Goal: Task Accomplishment & Management: Use online tool/utility

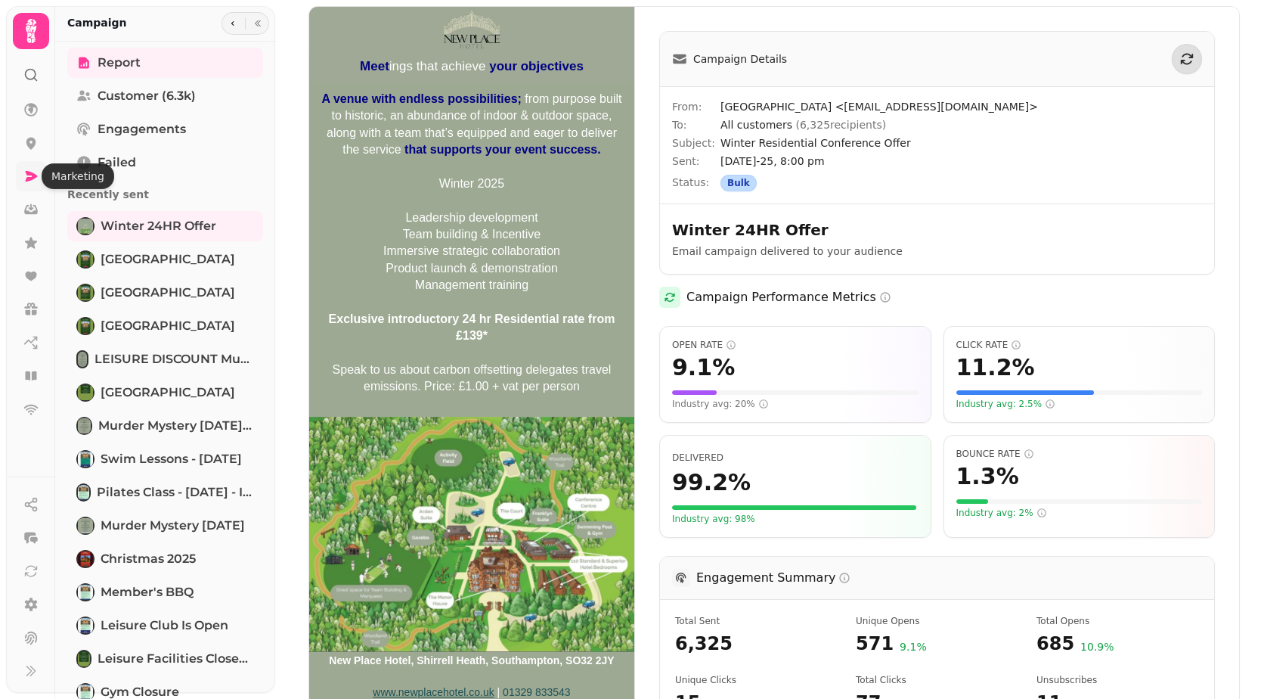
click at [32, 180] on icon at bounding box center [32, 176] width 12 height 11
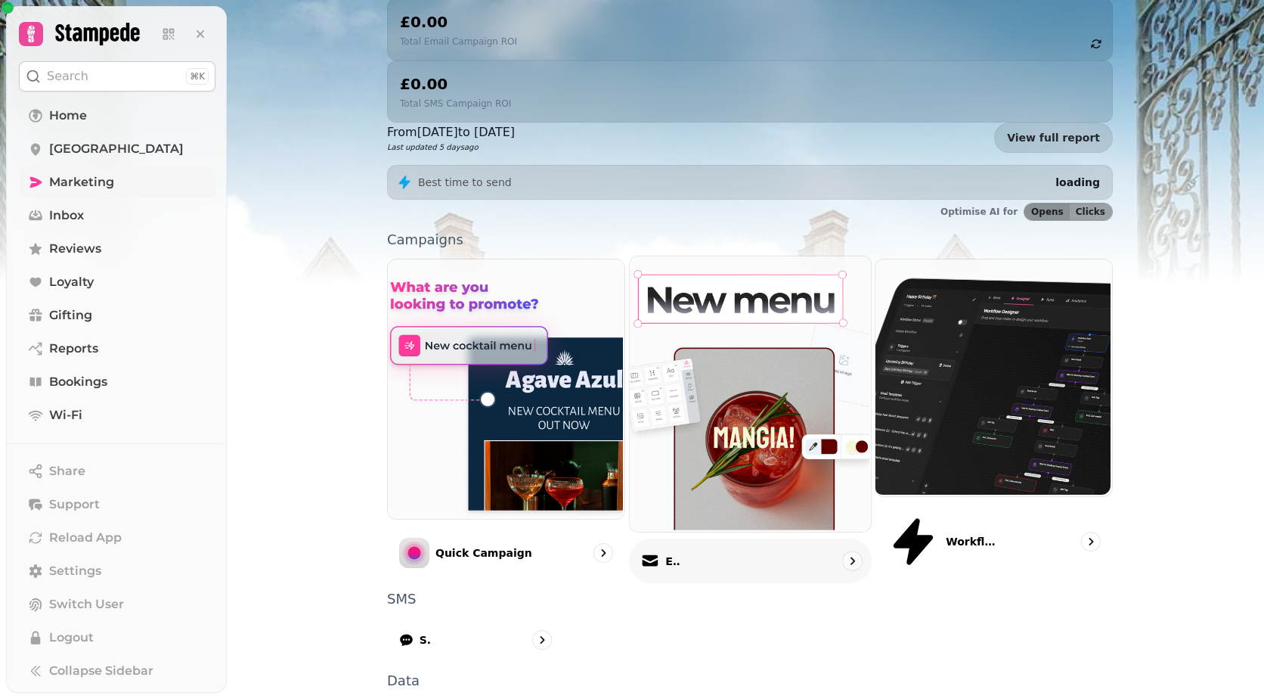
scroll to position [246, 0]
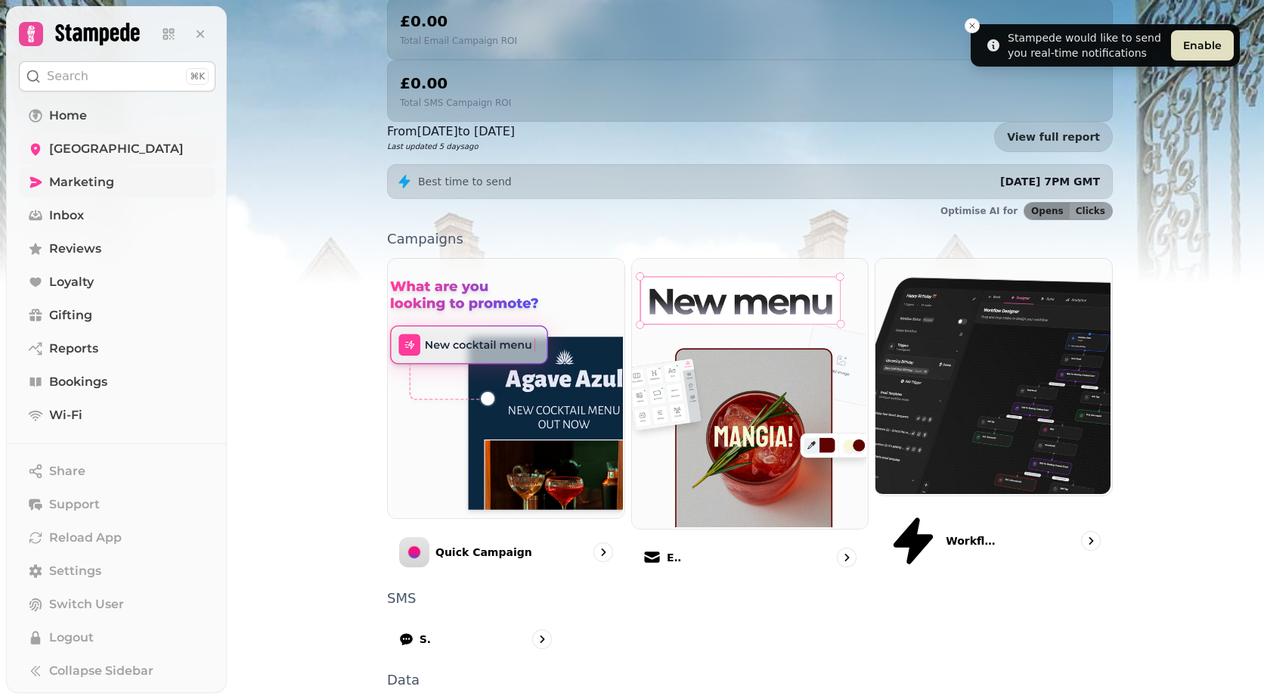
click at [92, 146] on span "[GEOGRAPHIC_DATA]" at bounding box center [116, 149] width 135 height 18
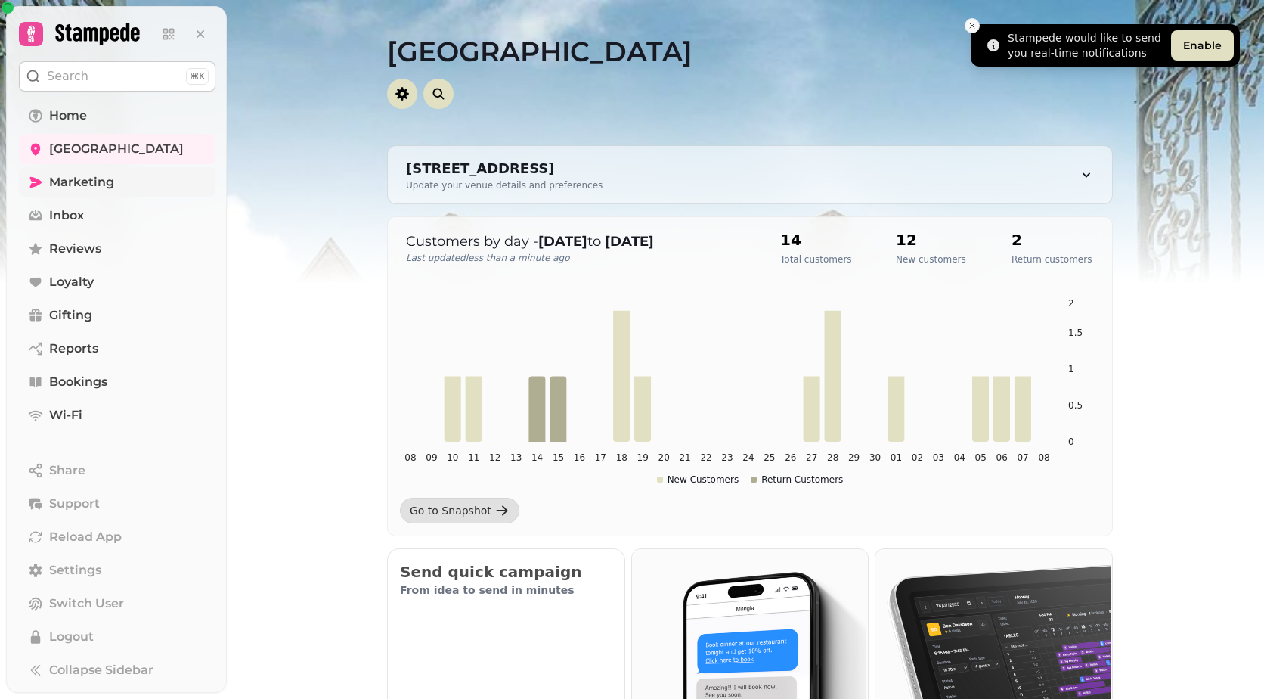
click at [967, 24] on button "Close toast" at bounding box center [972, 25] width 15 height 15
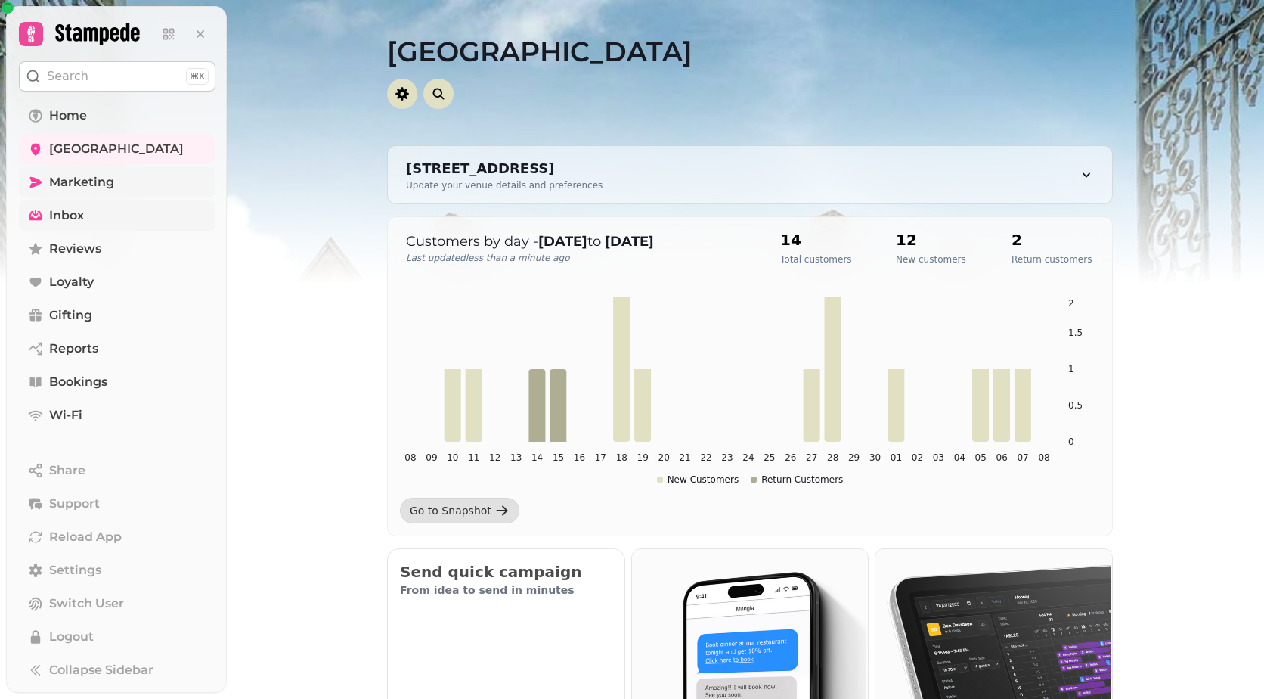
click at [71, 204] on link "Inbox" at bounding box center [117, 215] width 197 height 30
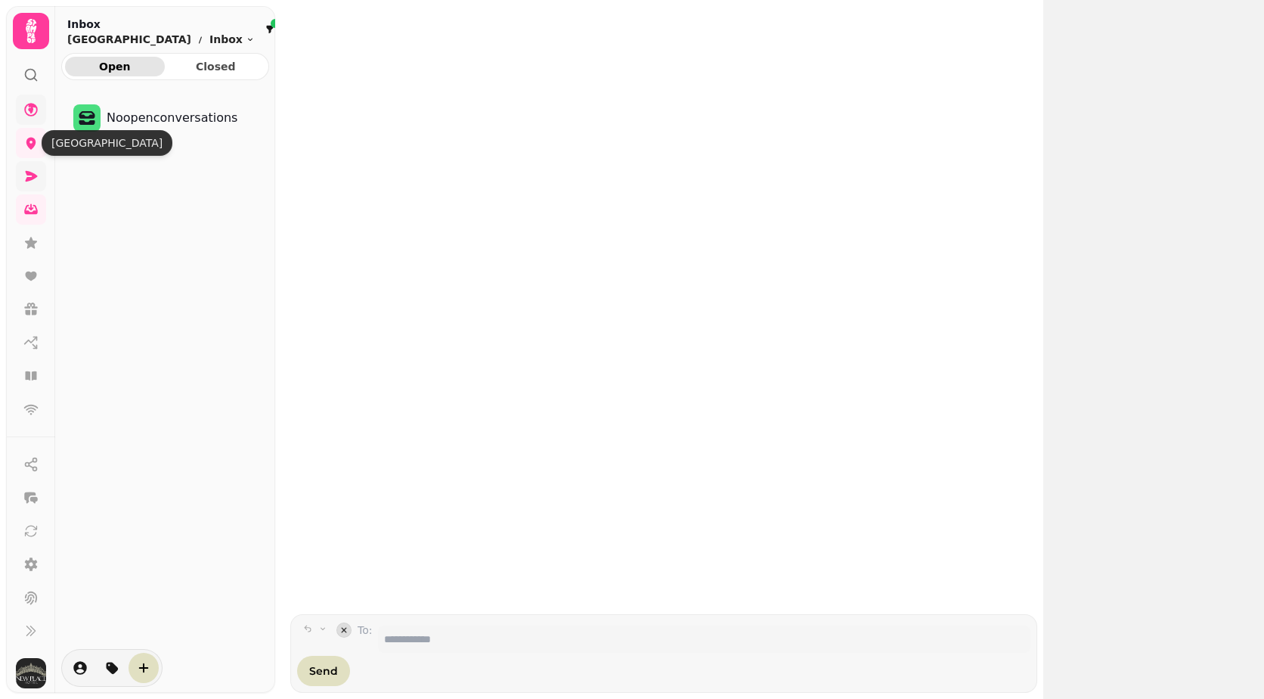
click at [33, 116] on icon at bounding box center [31, 110] width 14 height 14
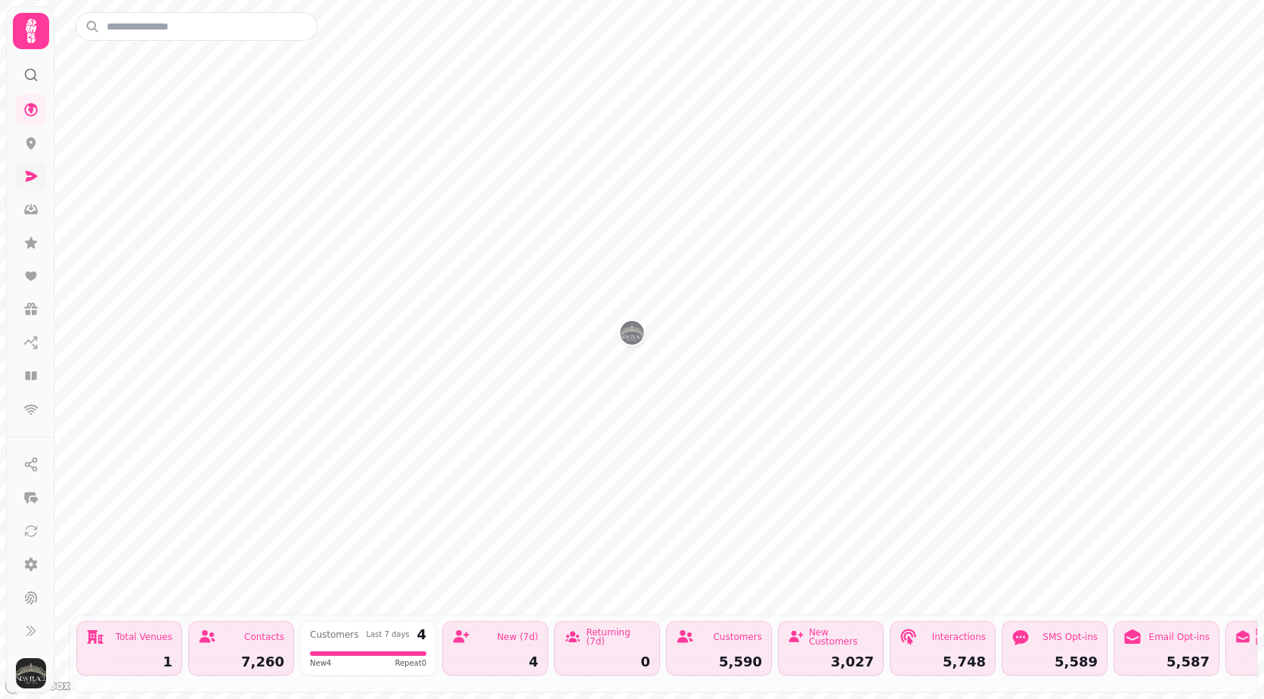
click at [15, 29] on div at bounding box center [31, 31] width 36 height 36
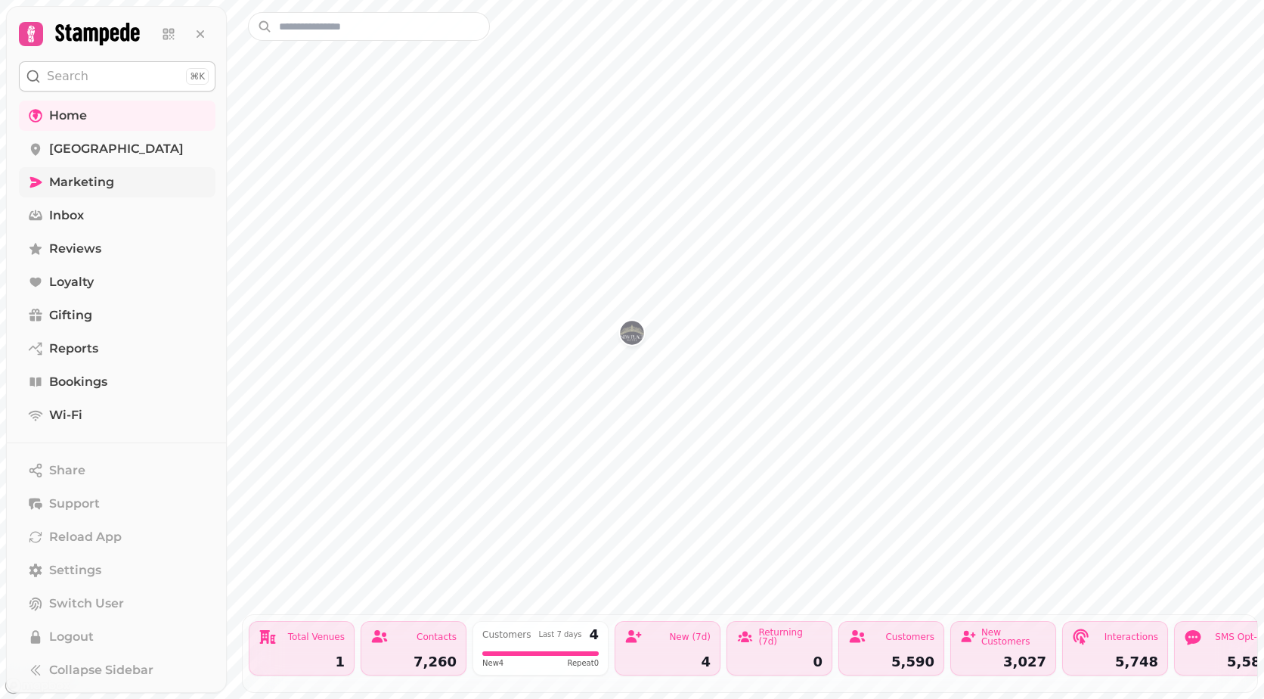
click at [117, 185] on link "Marketing" at bounding box center [117, 182] width 197 height 30
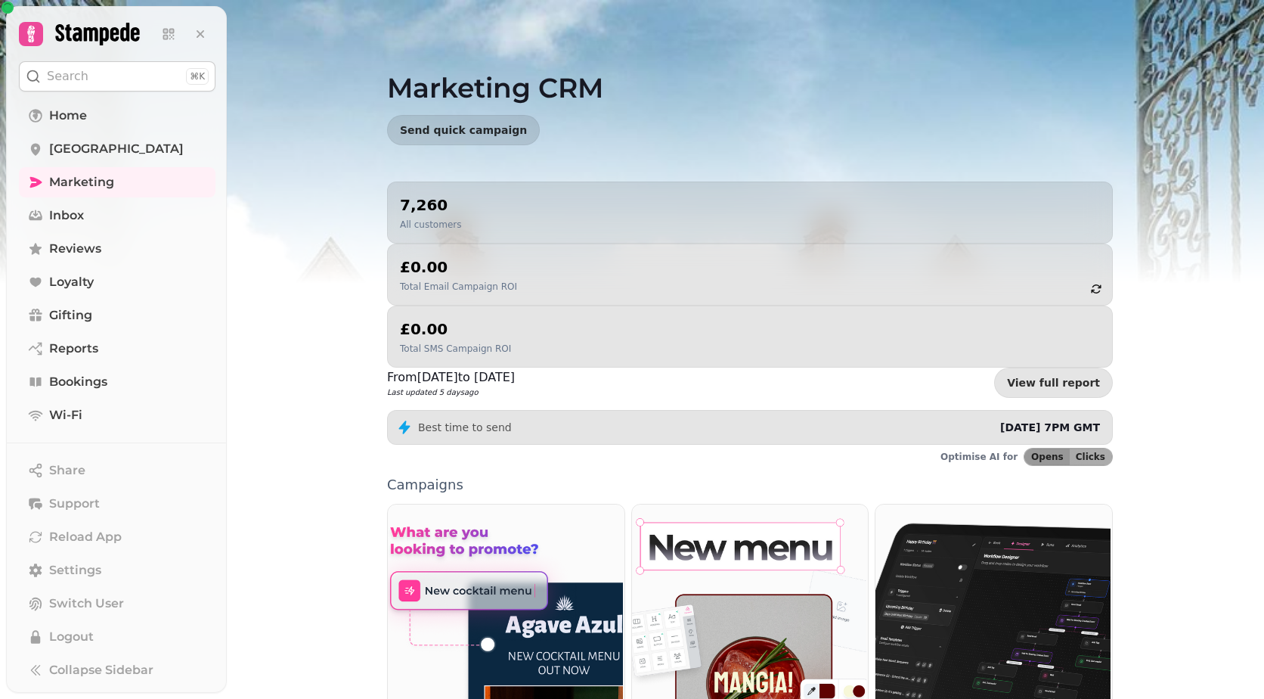
click at [268, 210] on img at bounding box center [632, 189] width 1264 height 378
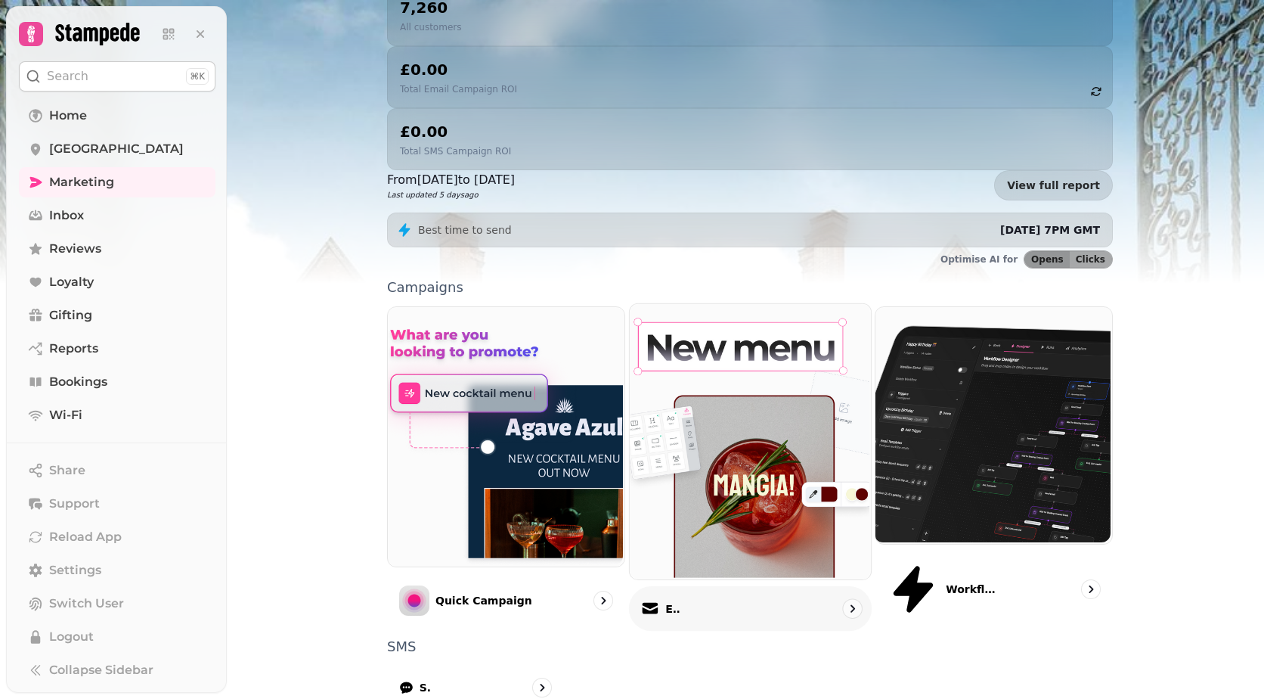
scroll to position [246, 0]
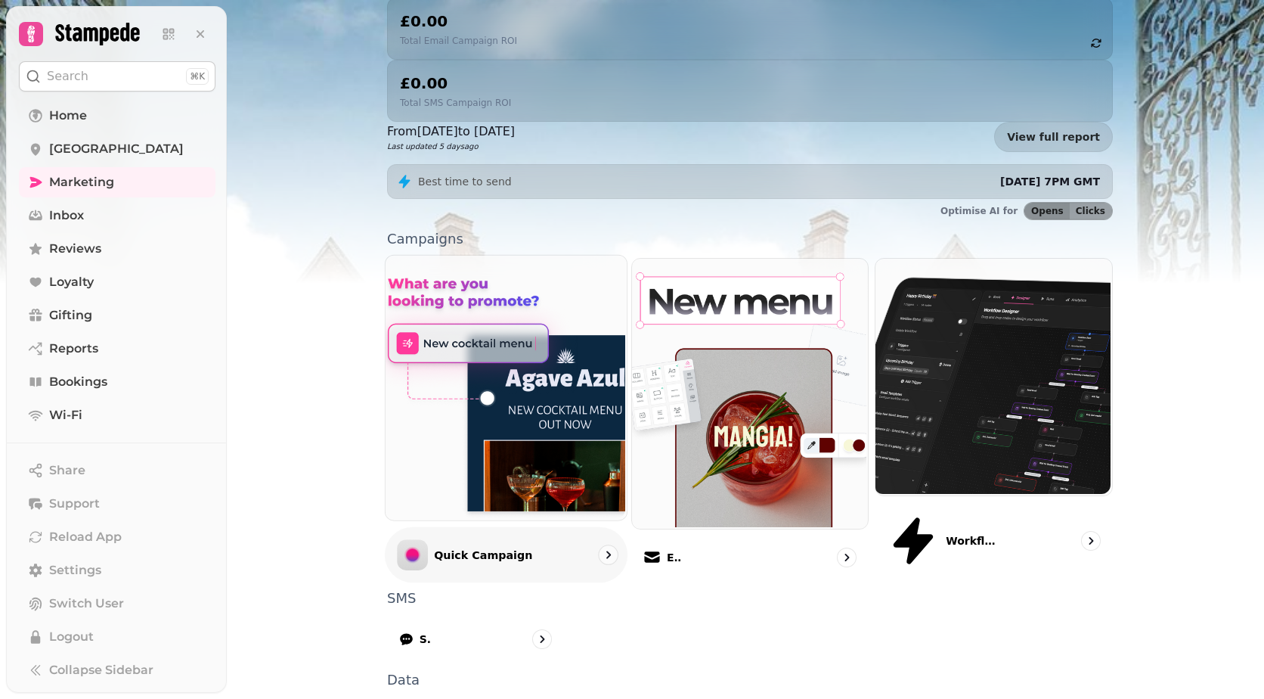
click at [511, 526] on div "Quick Campaign" at bounding box center [506, 553] width 243 height 55
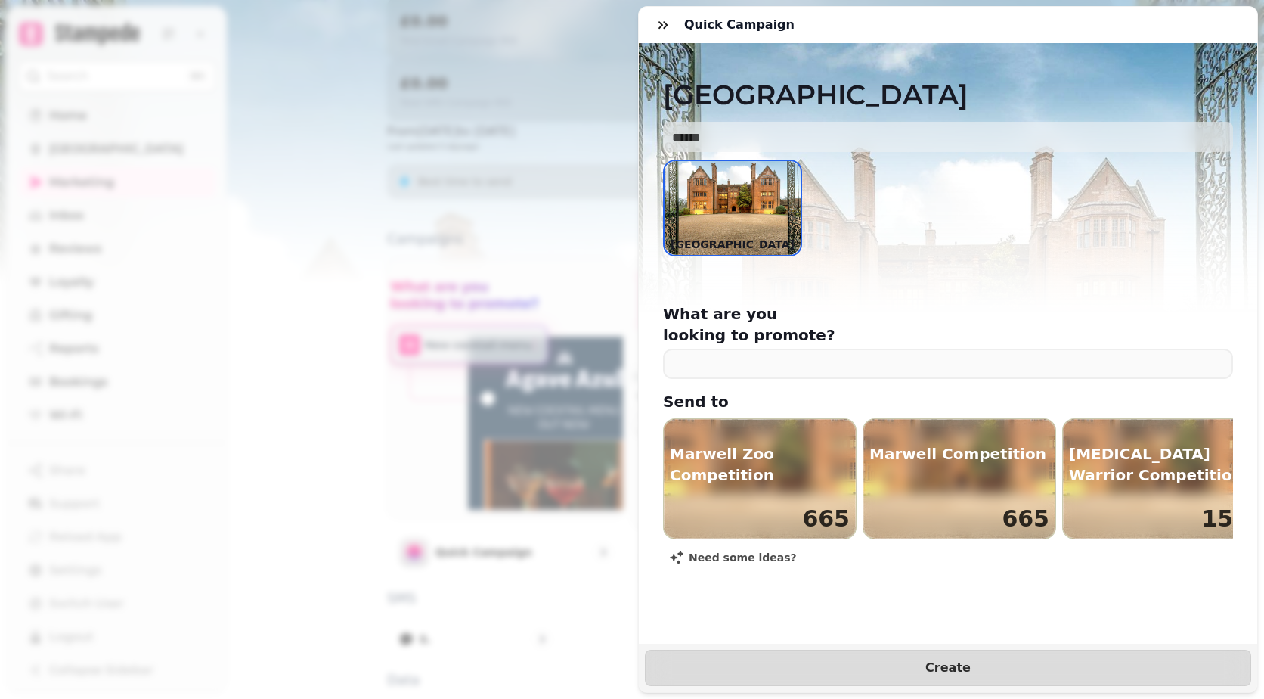
click at [690, 21] on h3 "Quick Campaign" at bounding box center [742, 25] width 116 height 18
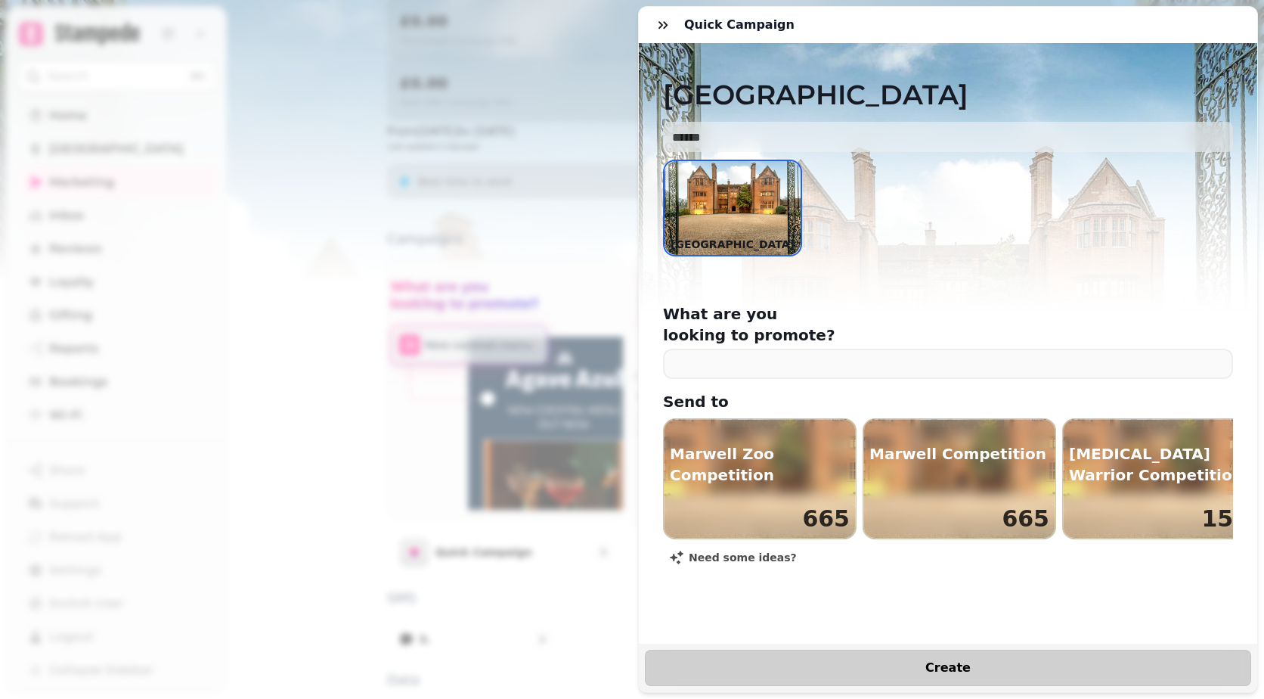
click at [858, 662] on span "Create" at bounding box center [948, 668] width 569 height 12
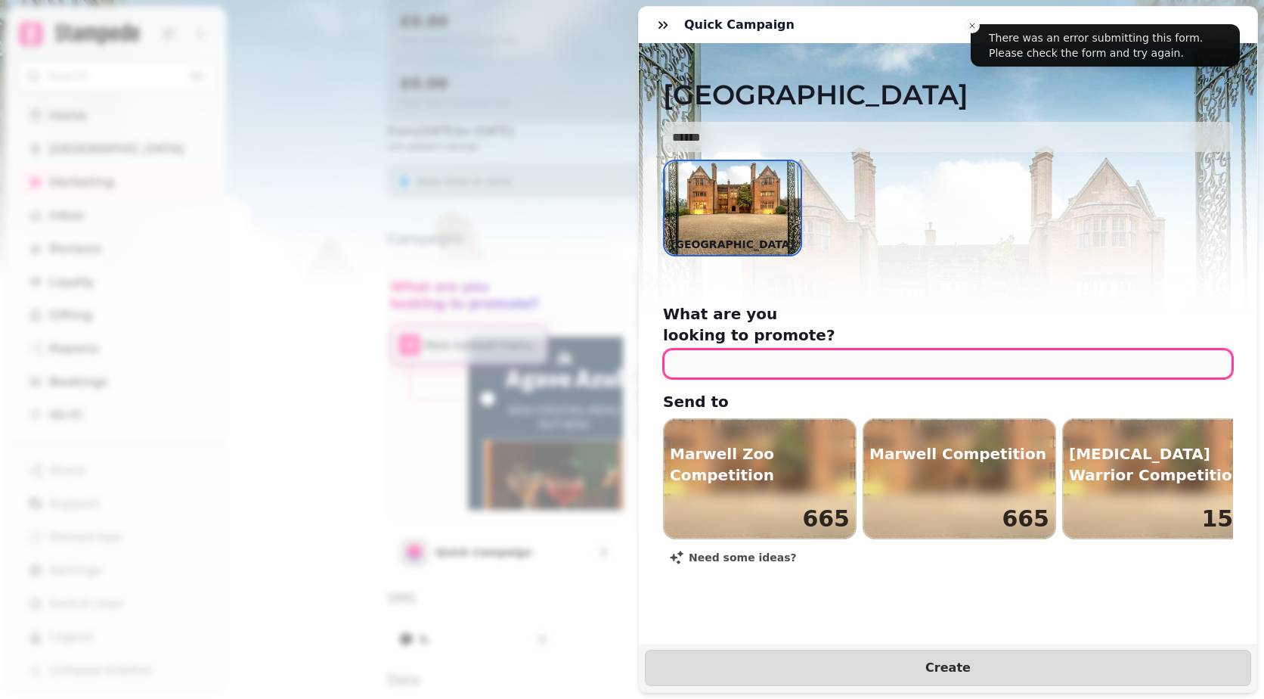
click at [743, 349] on input "text" at bounding box center [948, 364] width 570 height 30
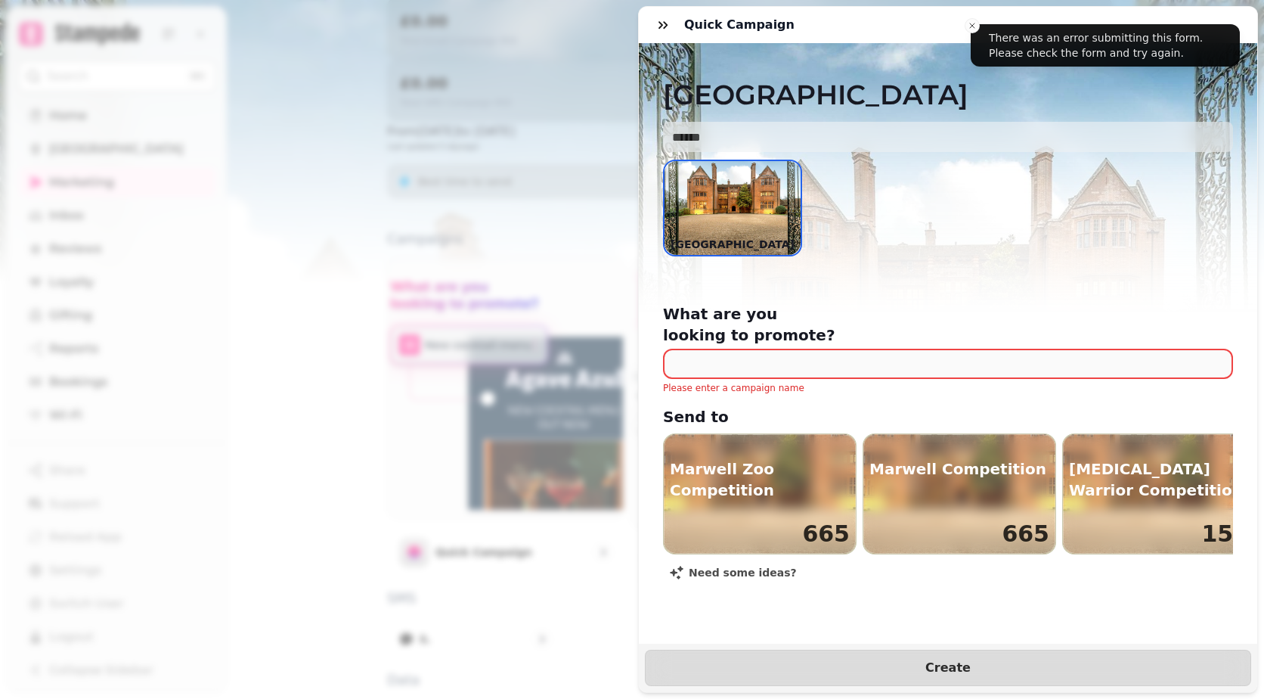
click at [643, 24] on div "Quick Campaign" at bounding box center [948, 25] width 619 height 36
click at [653, 22] on button "button" at bounding box center [663, 25] width 30 height 30
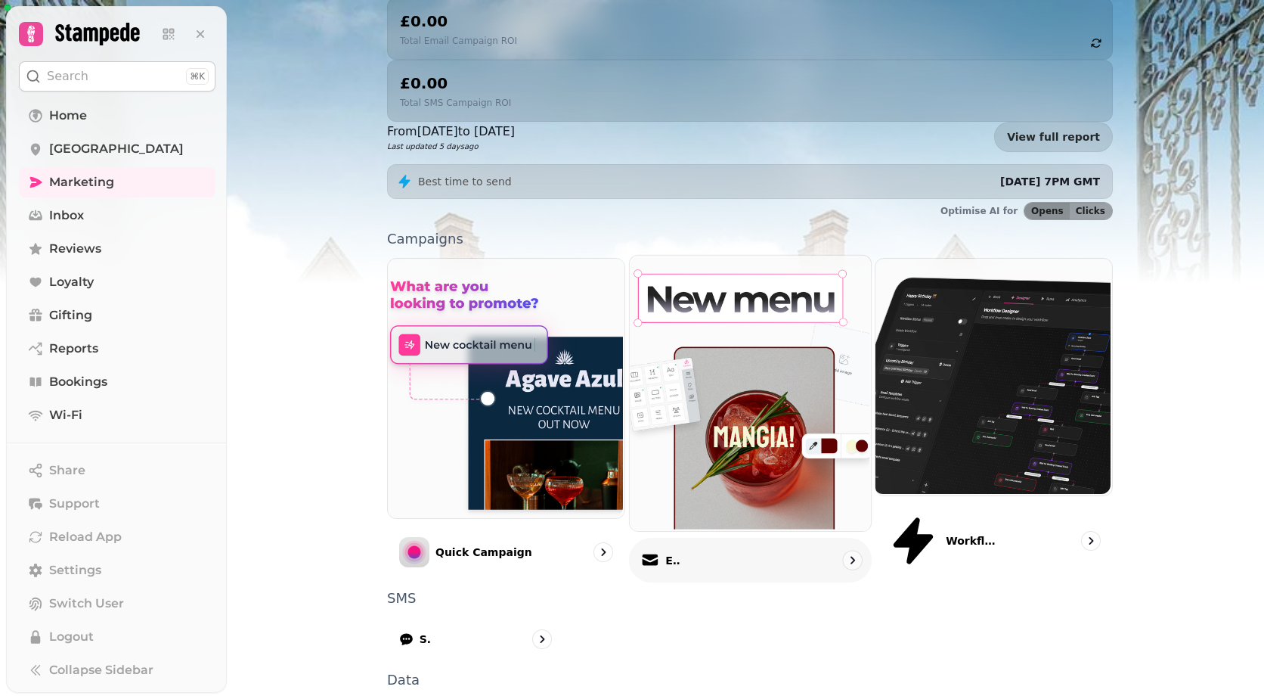
click at [749, 538] on div "Email" at bounding box center [750, 560] width 243 height 45
